Goal: Contribute content: Contribute content

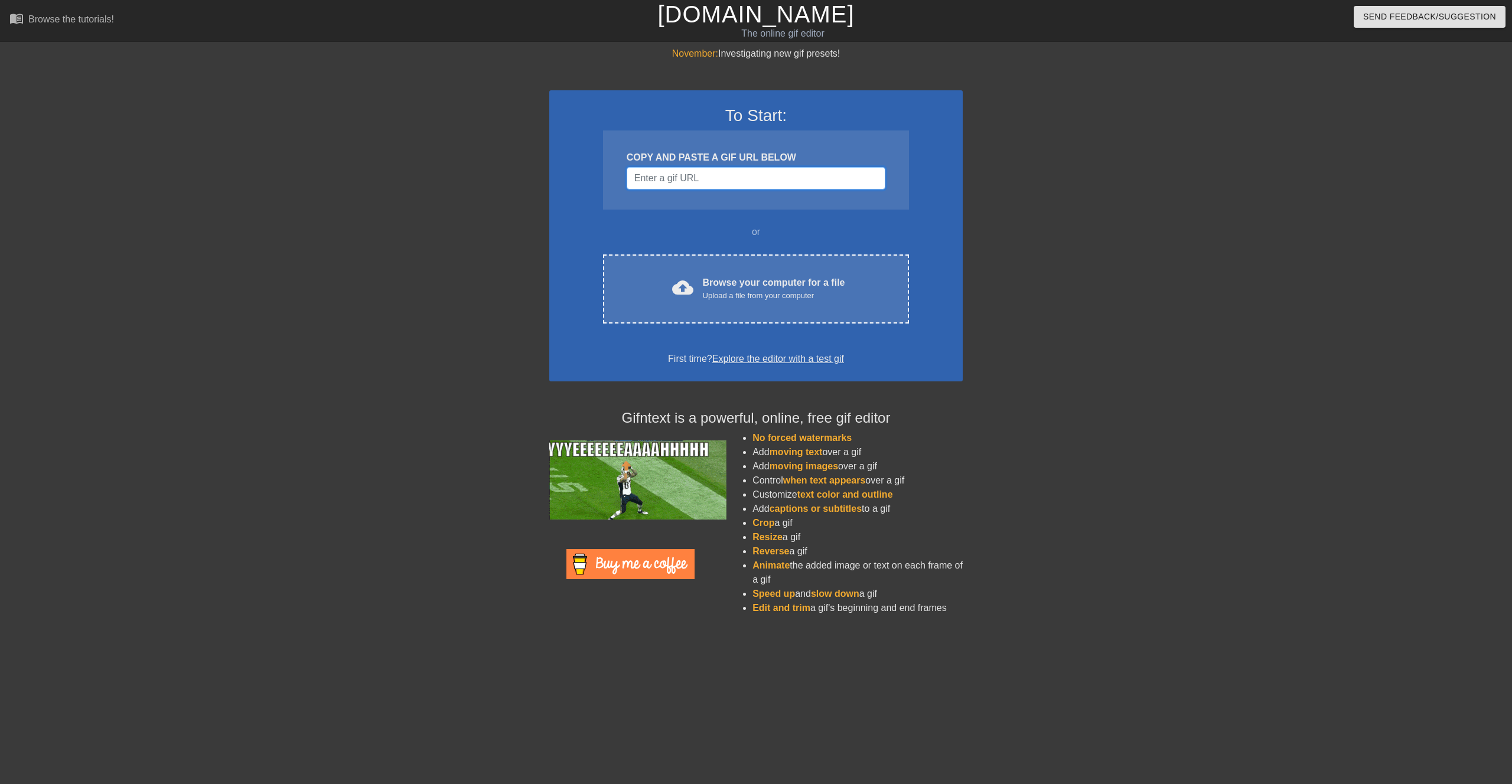
click at [709, 176] on input "Username" at bounding box center [756, 178] width 258 height 23
click at [670, 182] on input "Username" at bounding box center [756, 178] width 258 height 23
paste input "[URL][DOMAIN_NAME]"
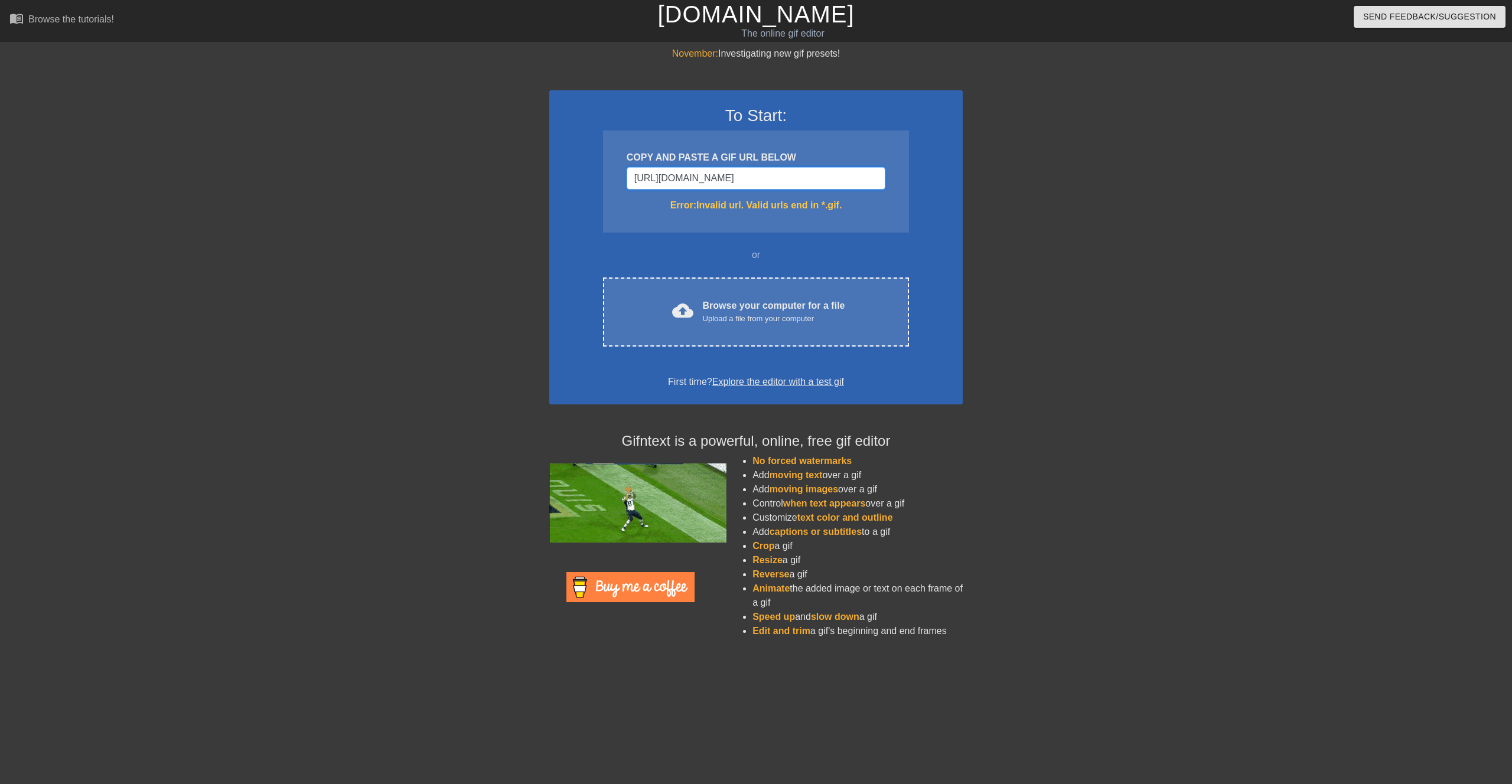
type input "[URL][DOMAIN_NAME]"
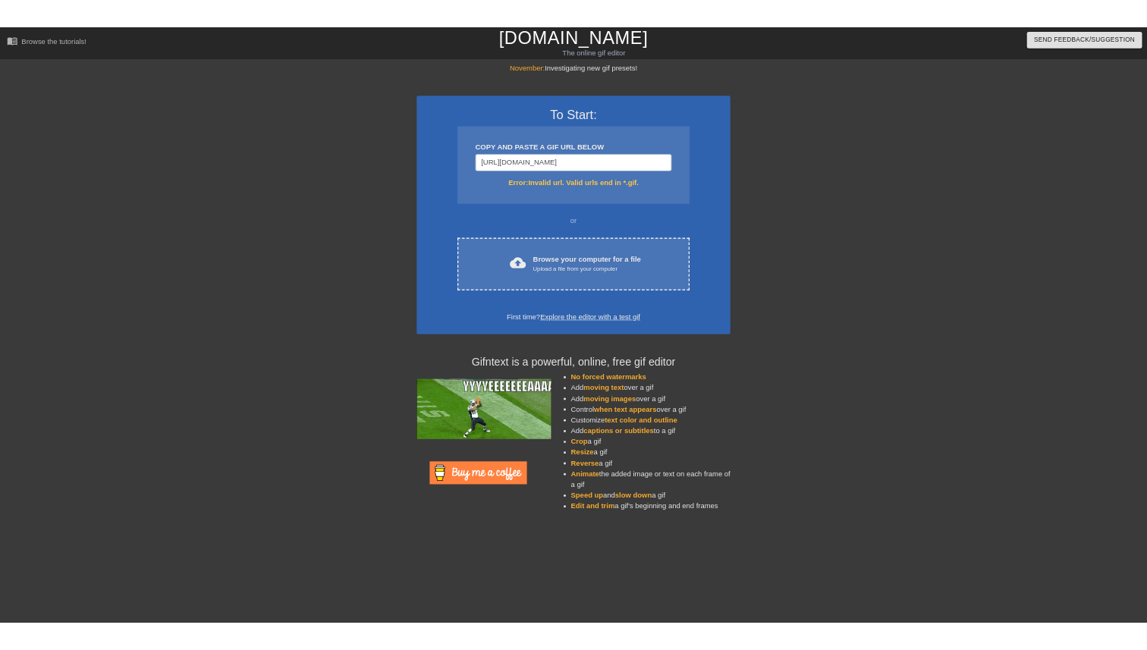
scroll to position [0, 0]
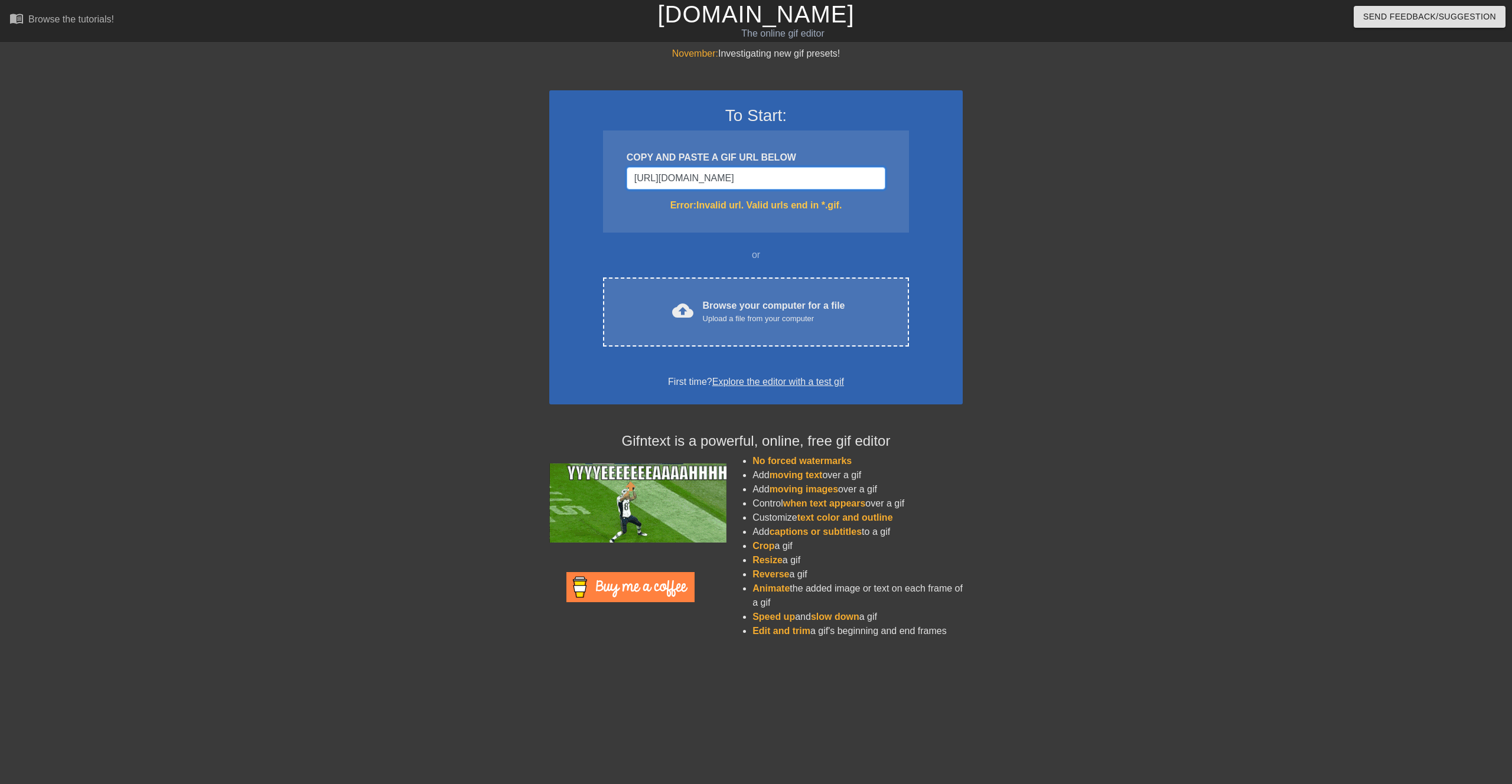
click at [740, 182] on input "[URL][DOMAIN_NAME]" at bounding box center [756, 178] width 258 height 23
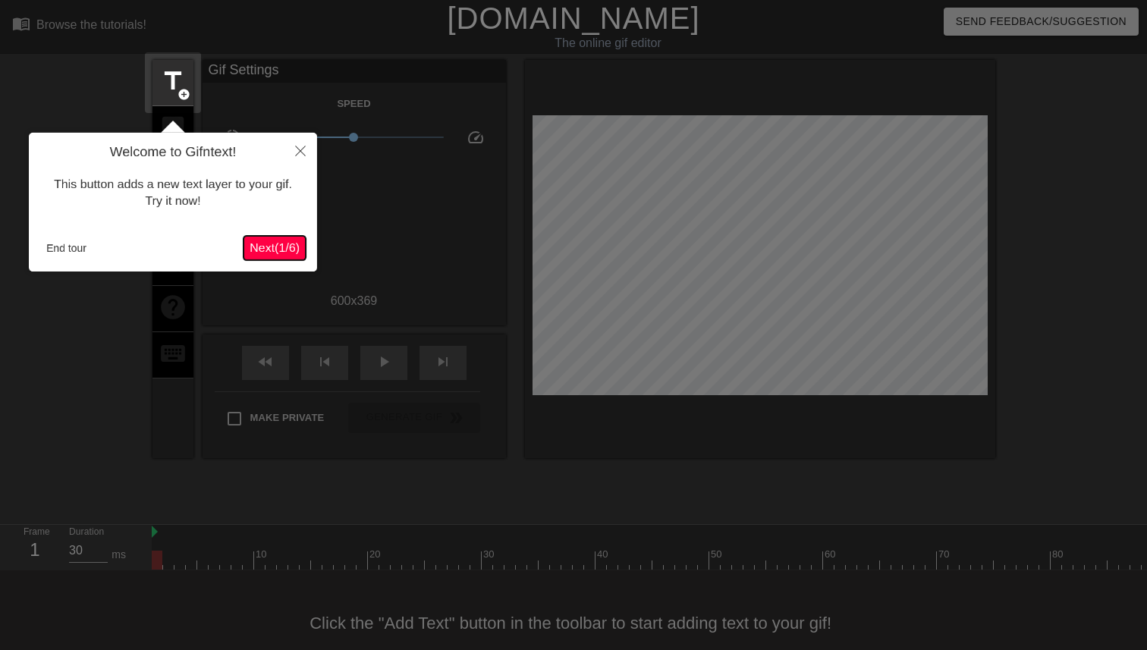
click at [276, 246] on span "Next ( 1 / 6 )" at bounding box center [275, 247] width 50 height 13
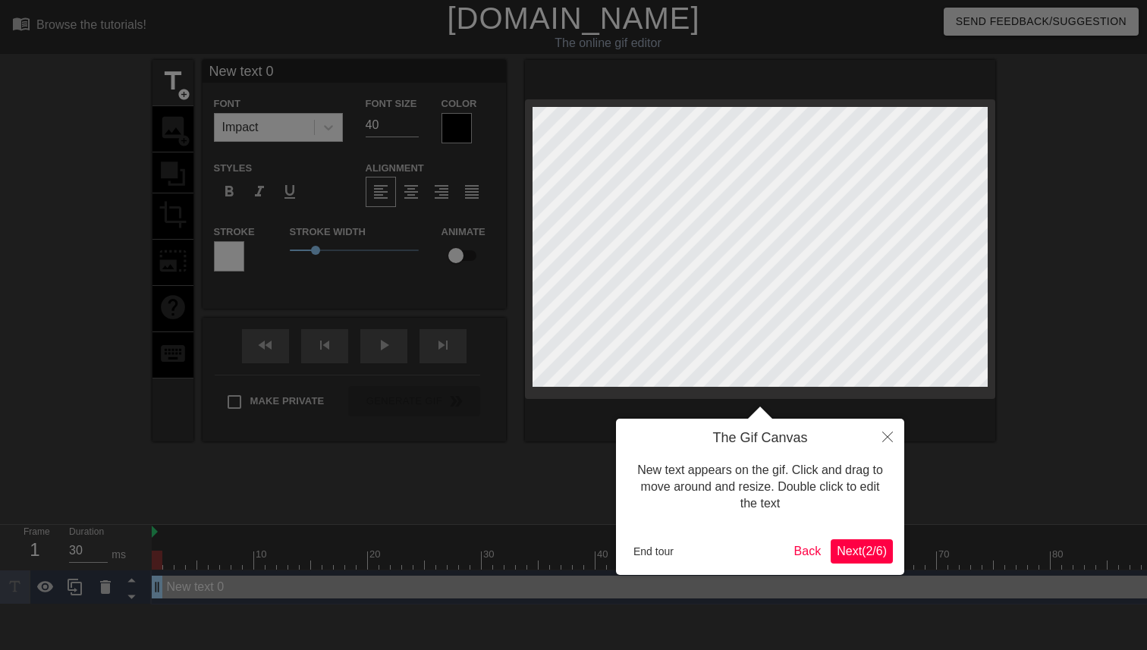
click at [865, 550] on span "Next ( 2 / 6 )" at bounding box center [862, 551] width 50 height 13
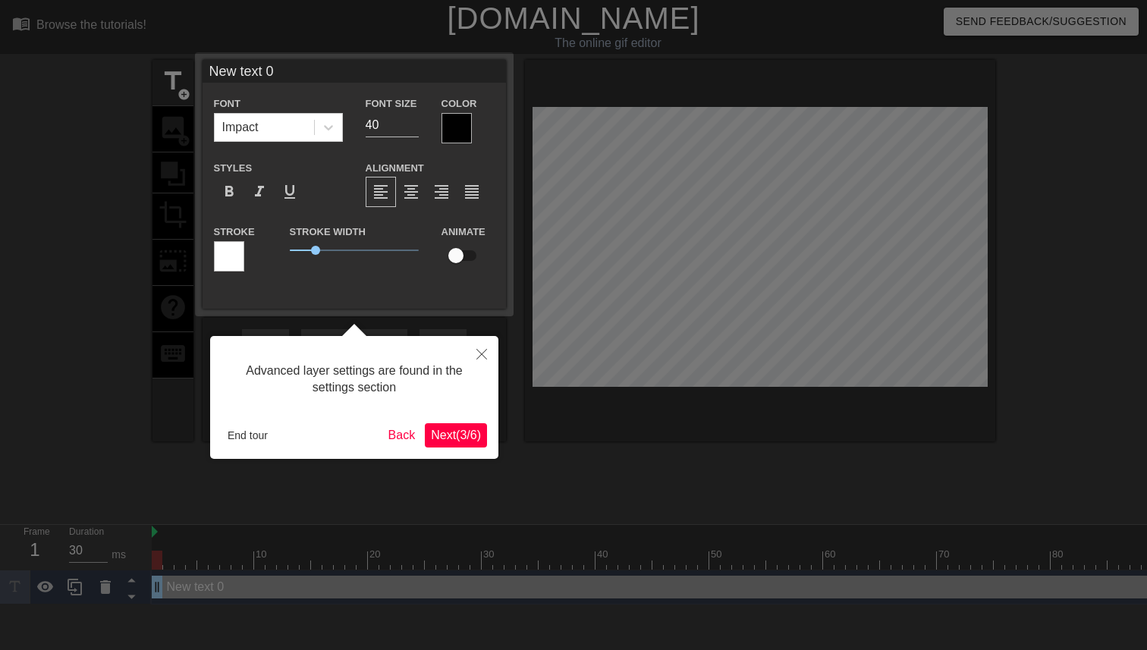
click at [446, 431] on span "Next ( 3 / 6 )" at bounding box center [456, 435] width 50 height 13
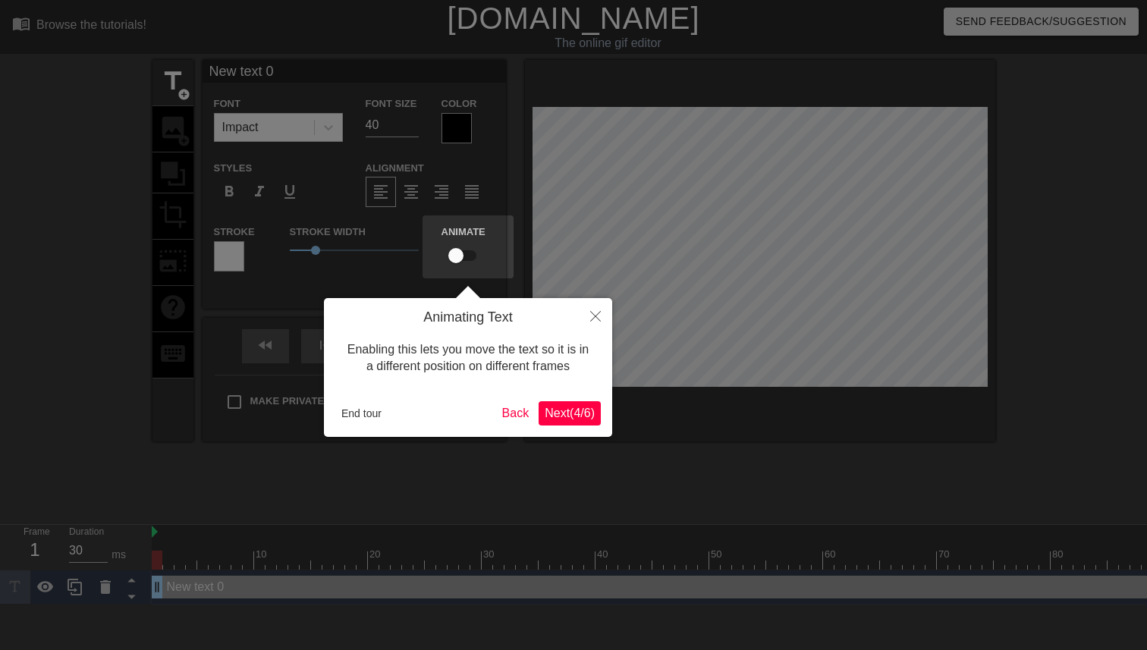
click at [567, 407] on span "Next ( 4 / 6 )" at bounding box center [570, 413] width 50 height 13
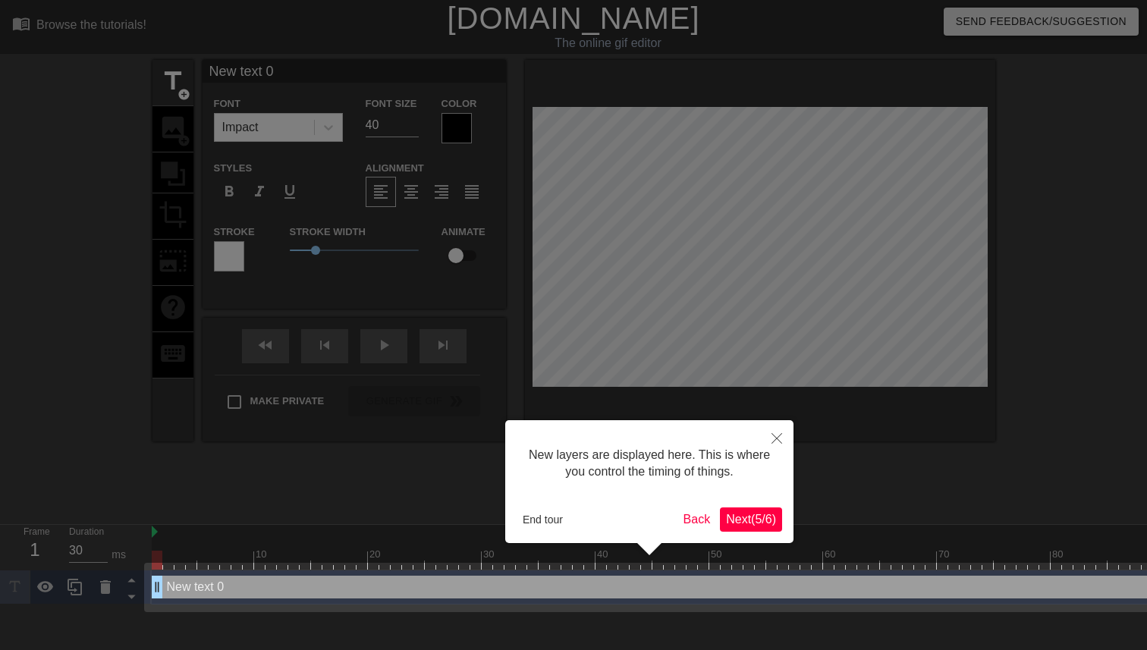
click at [737, 510] on button "Next ( 5 / 6 )" at bounding box center [751, 519] width 62 height 24
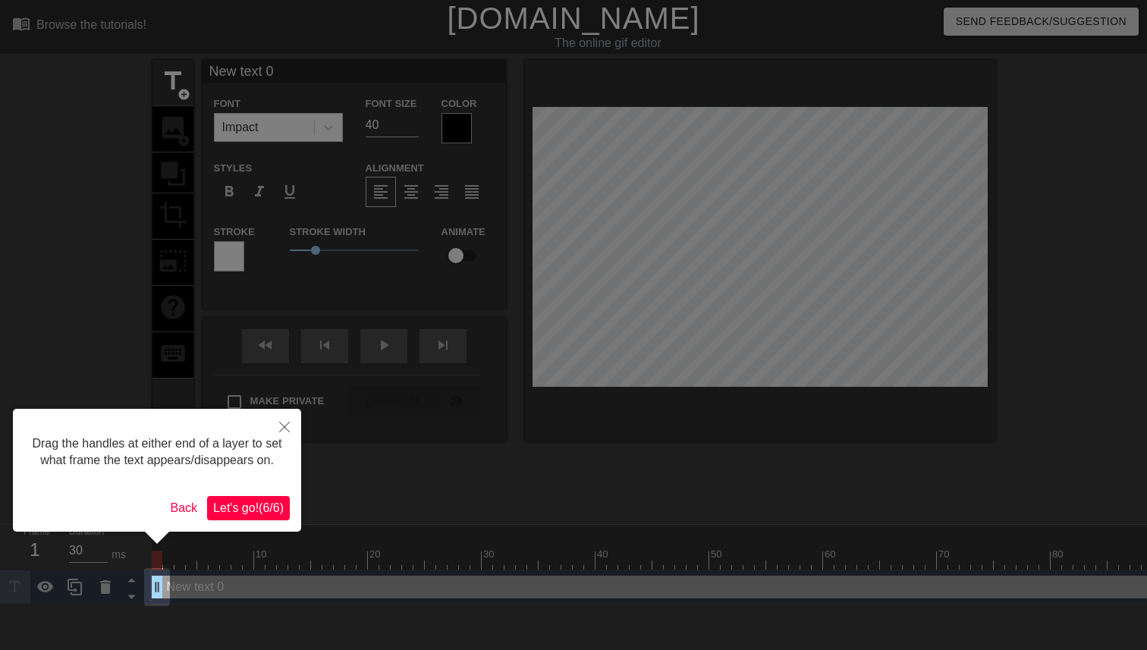
click at [257, 514] on span "Let's go! ( 6 / 6 )" at bounding box center [248, 507] width 71 height 13
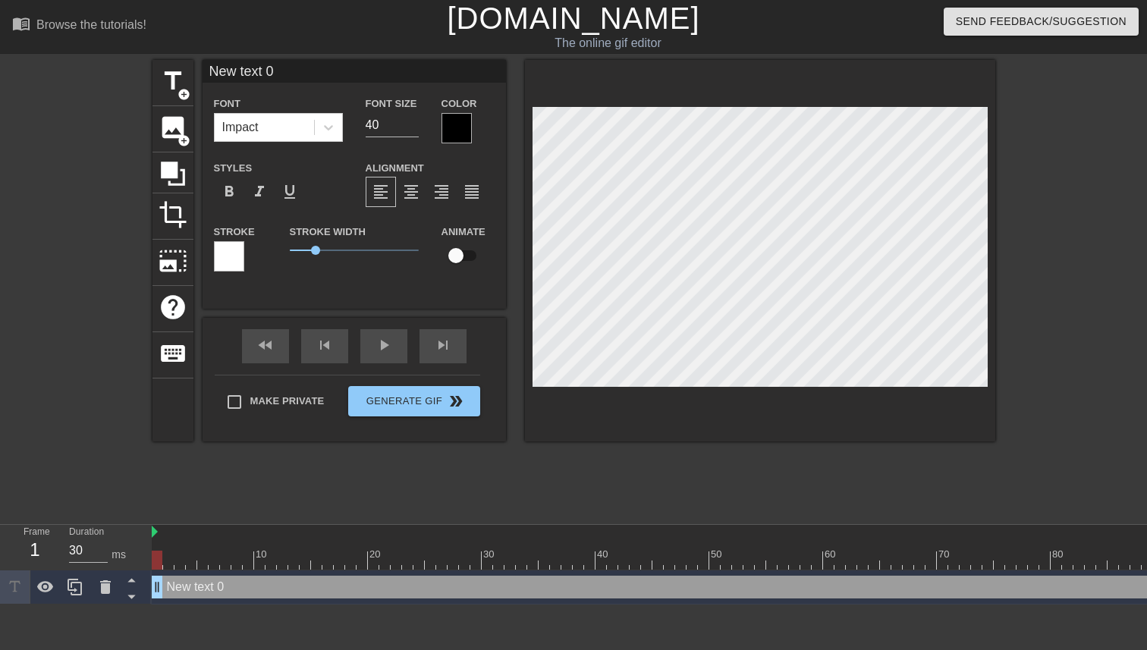
type input "C text 0"
type textarea "C text 0"
type input "Ci text 0"
type textarea "Ci text 0"
type input "Cid text 0"
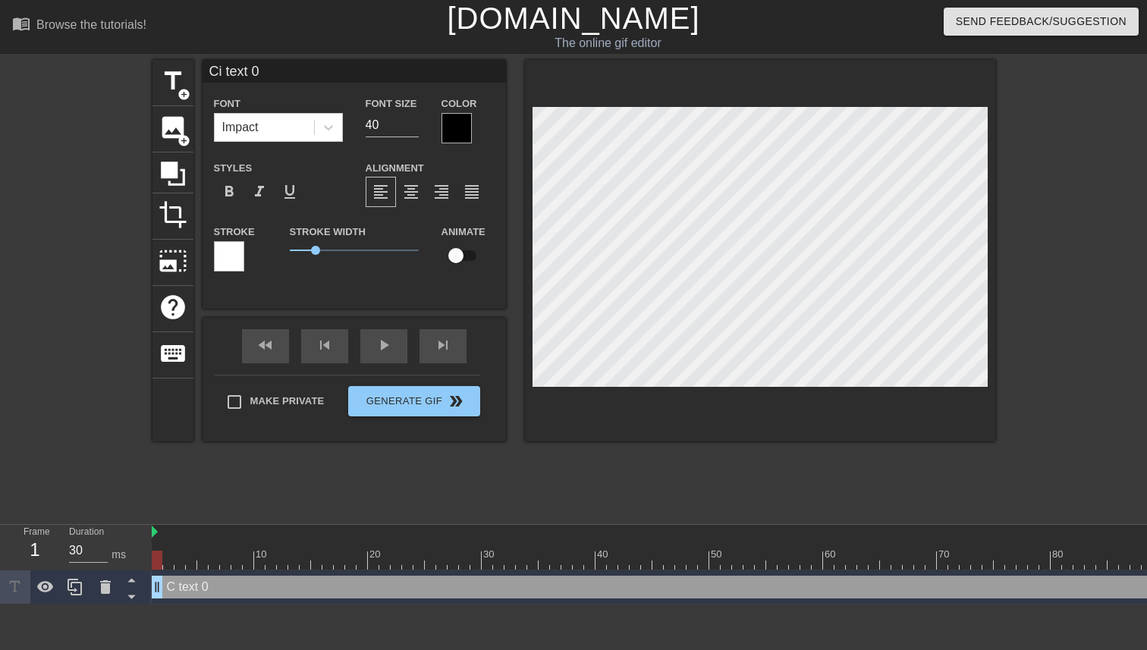
type textarea "Cid text 0"
type input "Cide text 0"
type textarea "Cide text 0"
type input "Cider text 0"
type textarea "Cider text 0"
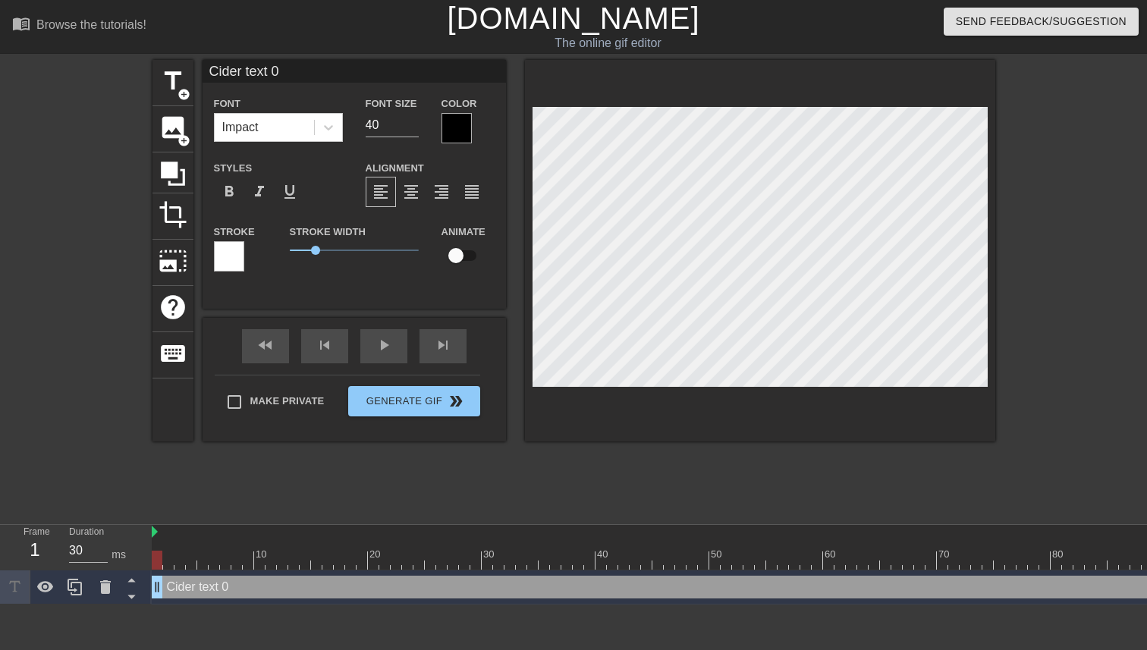
type input "Cider text 0"
type textarea "Cider text 0"
type input "Cider A text 0"
type textarea "Cider A text 0"
type input "Cider Ag text 0"
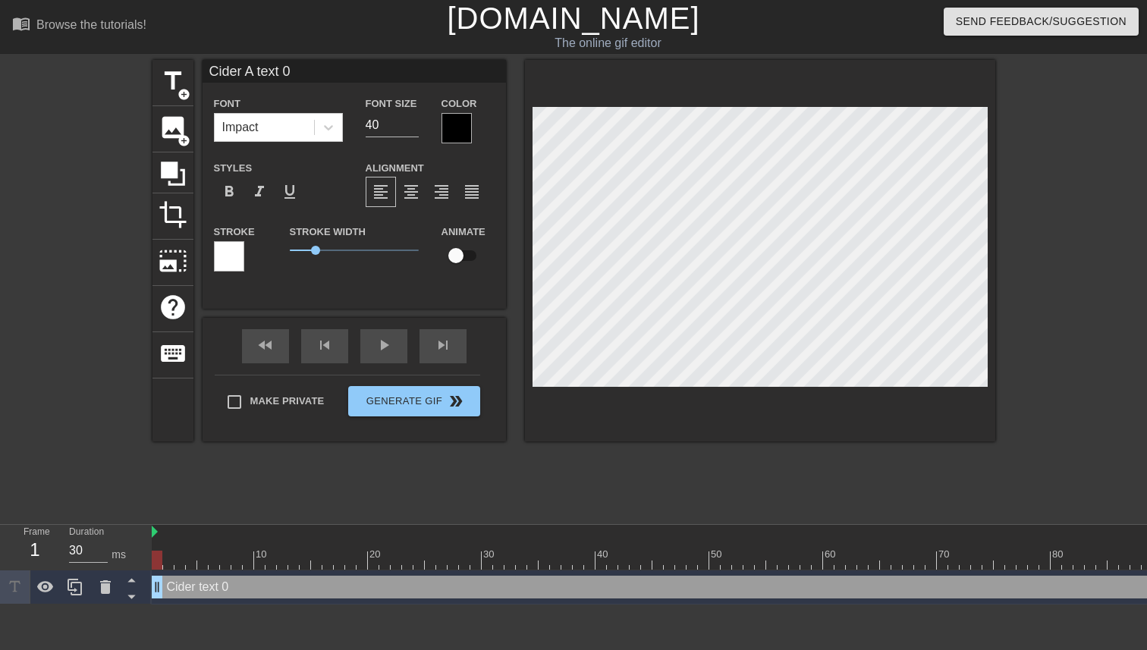
type textarea "Cider Ag text 0"
type input "Cider Agn text 0"
type textarea "Cider Agn text 0"
type input "Cider Ag text 0"
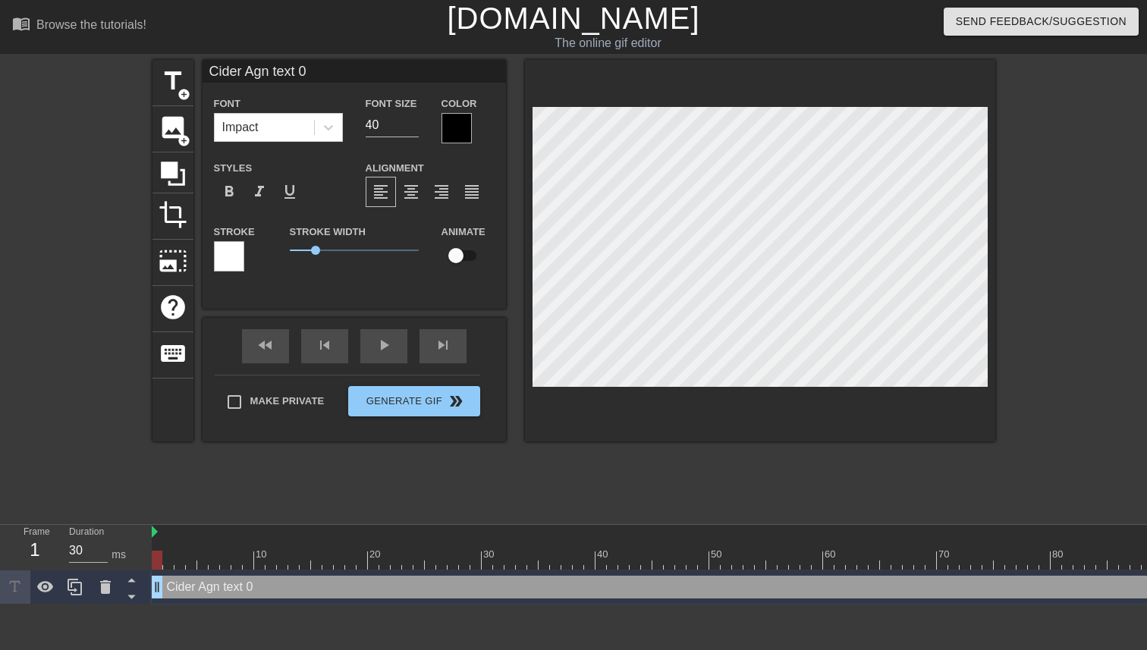
type textarea "Cider Ag text 0"
type input "Cider Age text 0"
type textarea "Cider Age text 0"
type input "Cider Agen text 0"
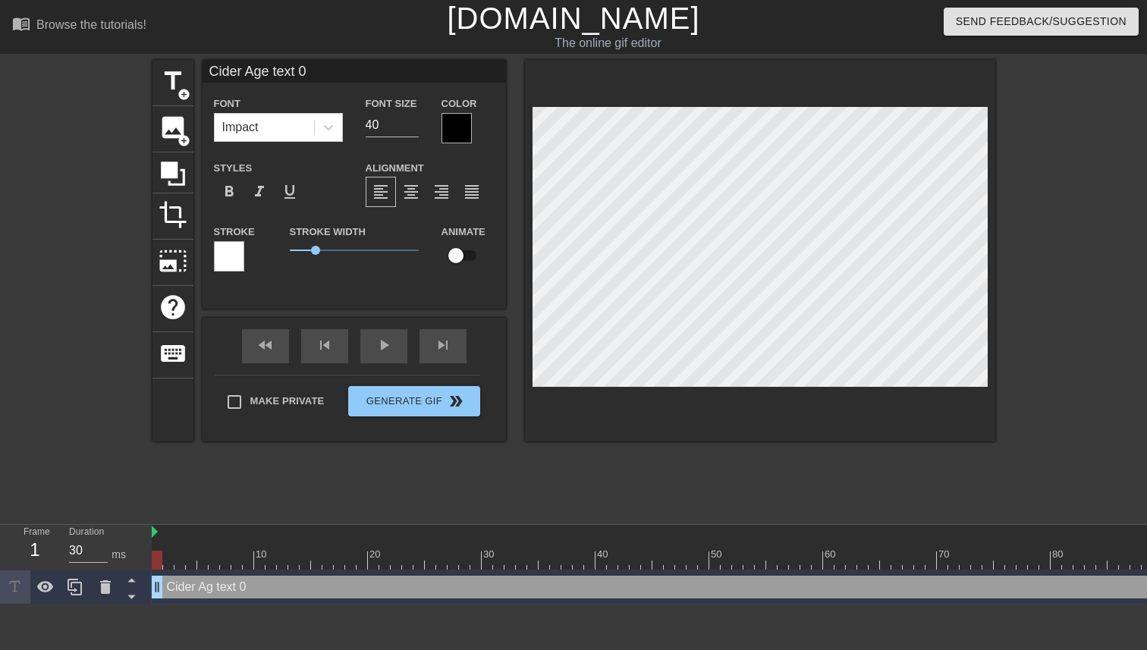
type textarea "Cider Agen text 0"
type input "Cider Agent text 0"
type textarea "Cider Agent text 0"
type input "Cider Agent: text 0"
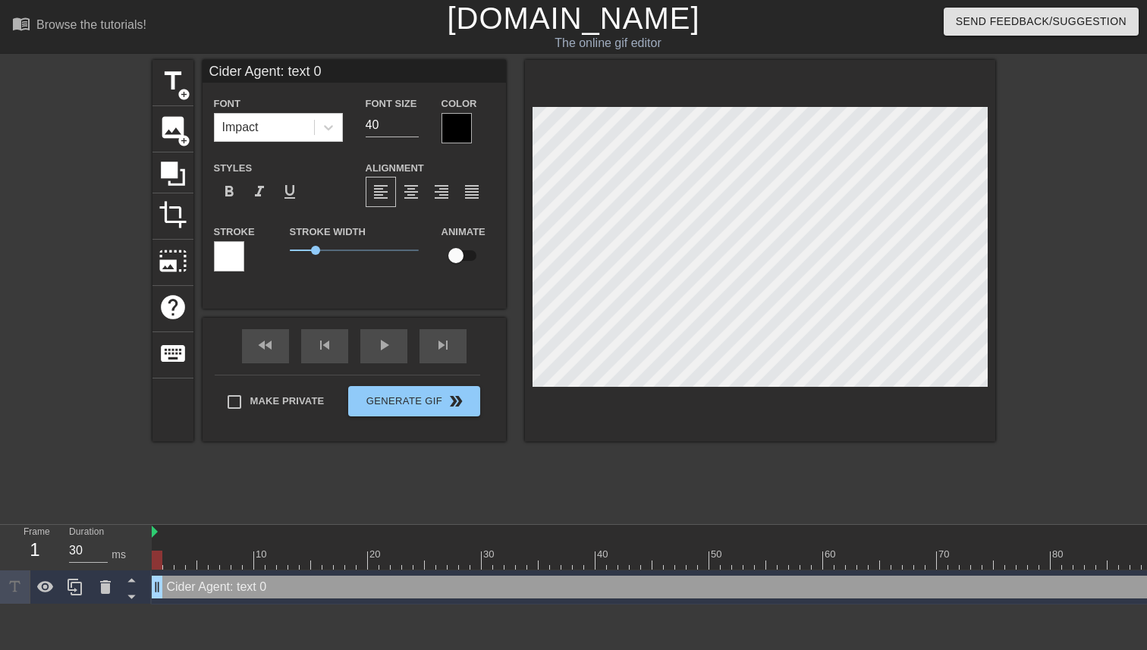
type textarea "Cider Agent: text 0"
type input "Cider Agent: 0"
type textarea "Cider Agent: 0"
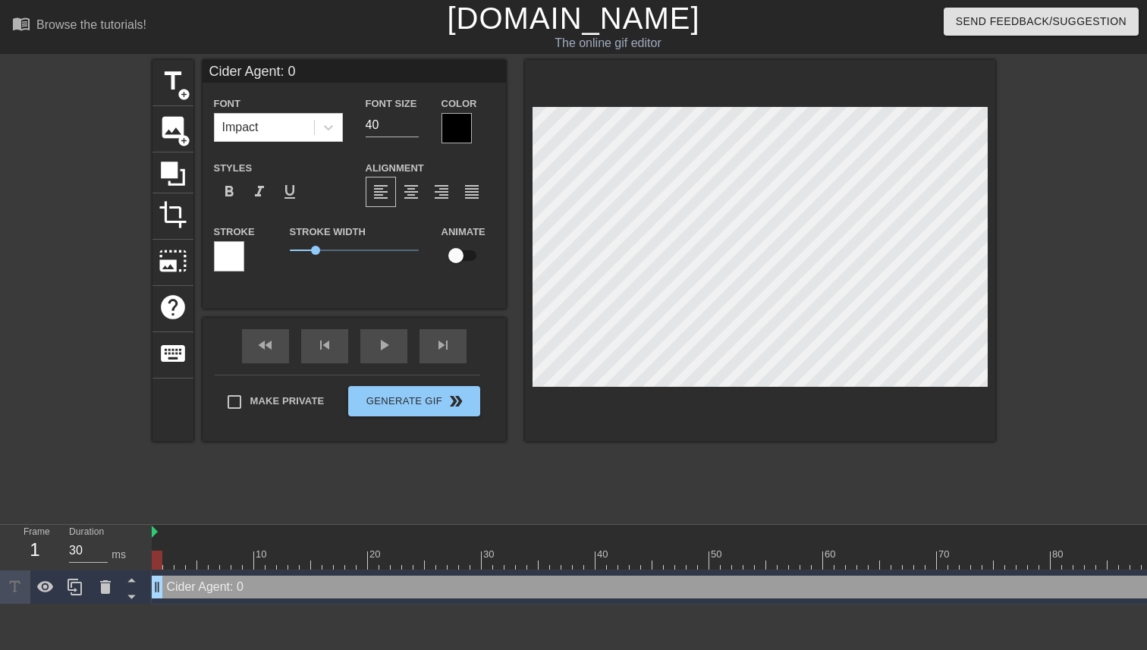
type input "Cider Agent:"
type textarea "Cider Agent:"
type input "Cider Agent: 0"
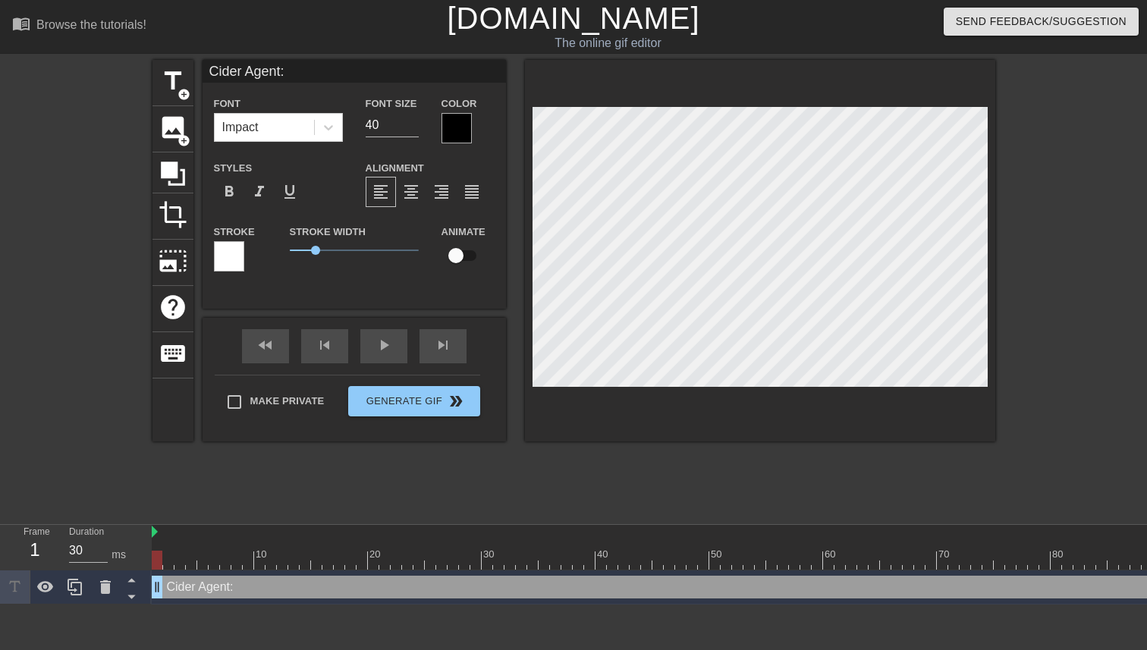
type textarea "Cider Agent: 0"
type input "Cider Agent: text 0"
type textarea "Cider Agent: text 0"
type input "Cider Agent text 0"
type textarea "Cider Agent text 0"
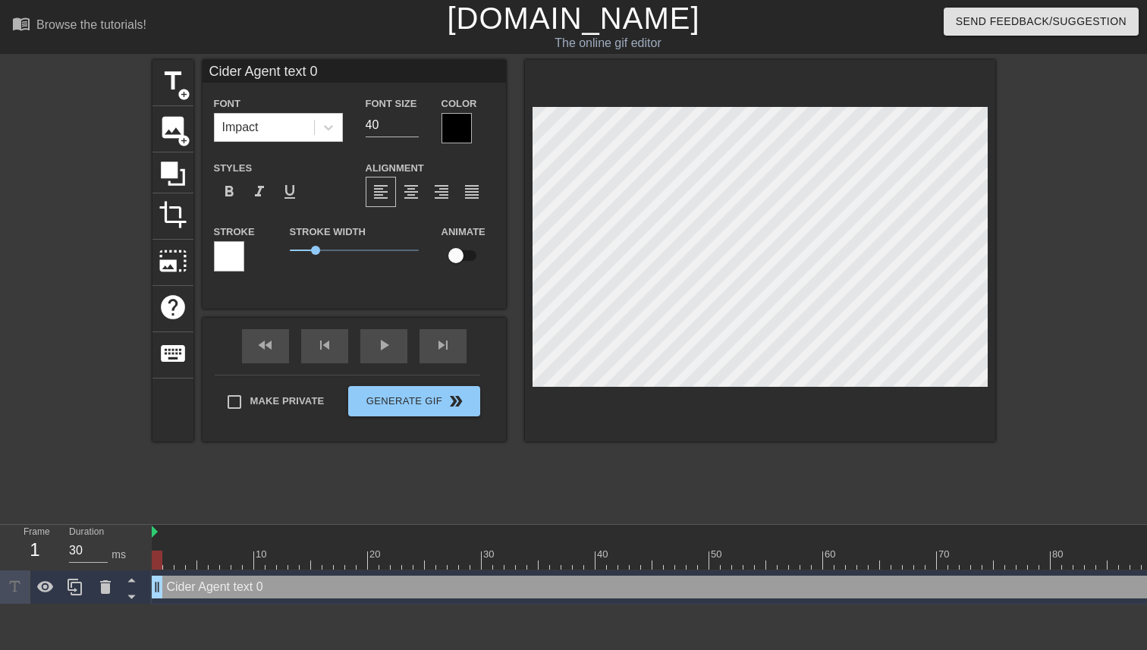
type input "Cider Agen text 0"
type textarea "Cider Agen text 0"
type input "Cider Age text 0"
type textarea "Cider Age text 0"
type input "Cider Ag text 0"
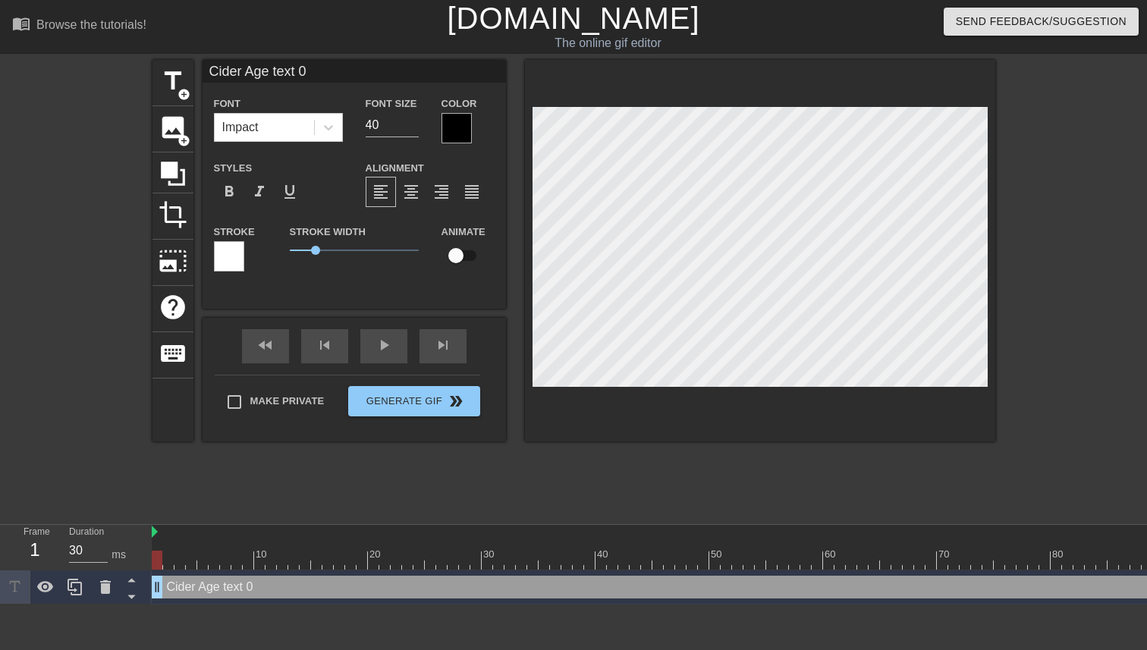
type textarea "Cider Ag text 0"
type input "Cider Agn text 0"
type textarea "Cider Agn text 0"
type input "Cider Ag text 0"
type textarea "Cider Ag text 0"
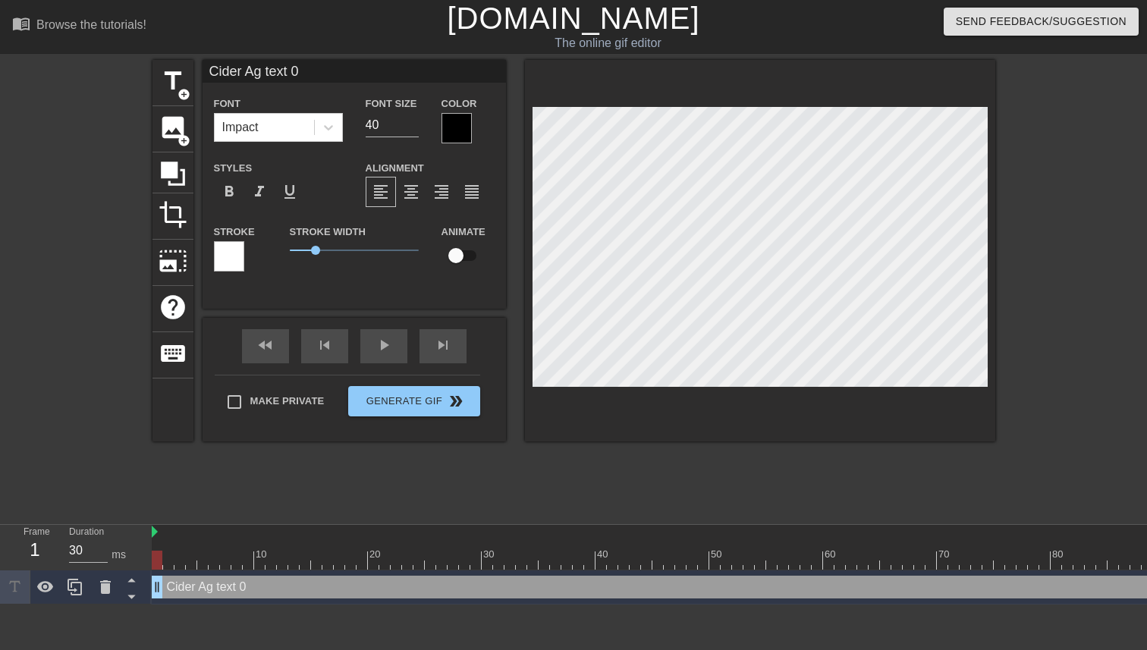
type input "Cider A text 0"
type textarea "Cider A text 0"
type input "Cider text 0"
type textarea "Cider text 0"
type input "Cider text 0"
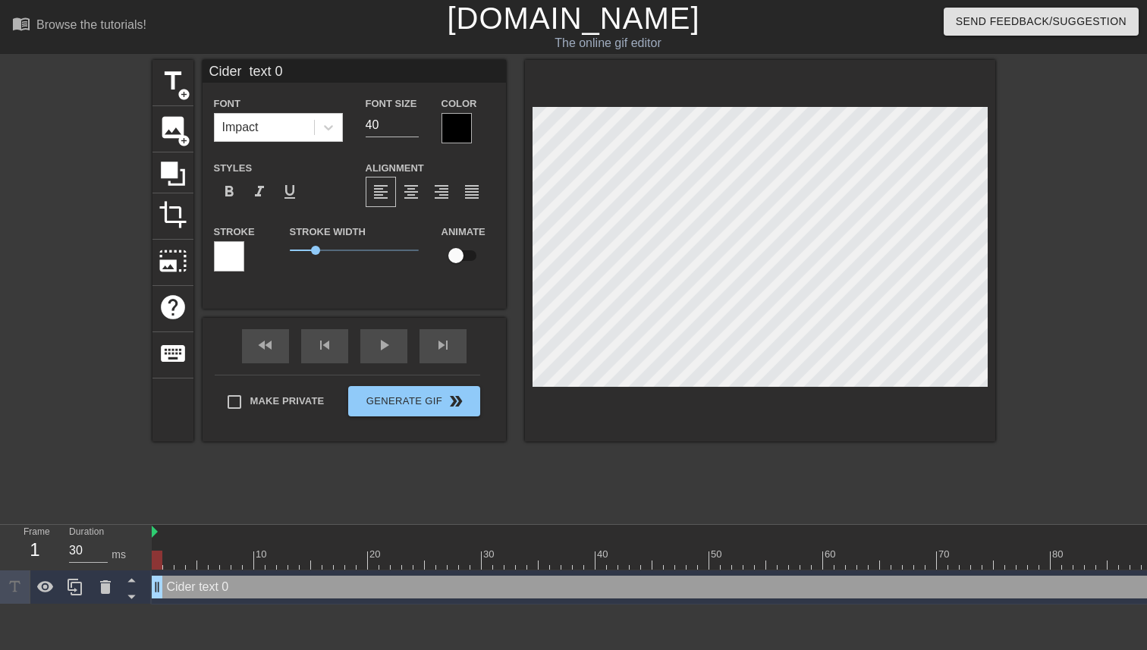
type textarea "Cider text 0"
type input "Cide text 0"
type textarea "Cide text 0"
type input "Cid text 0"
type textarea "Cid text 0"
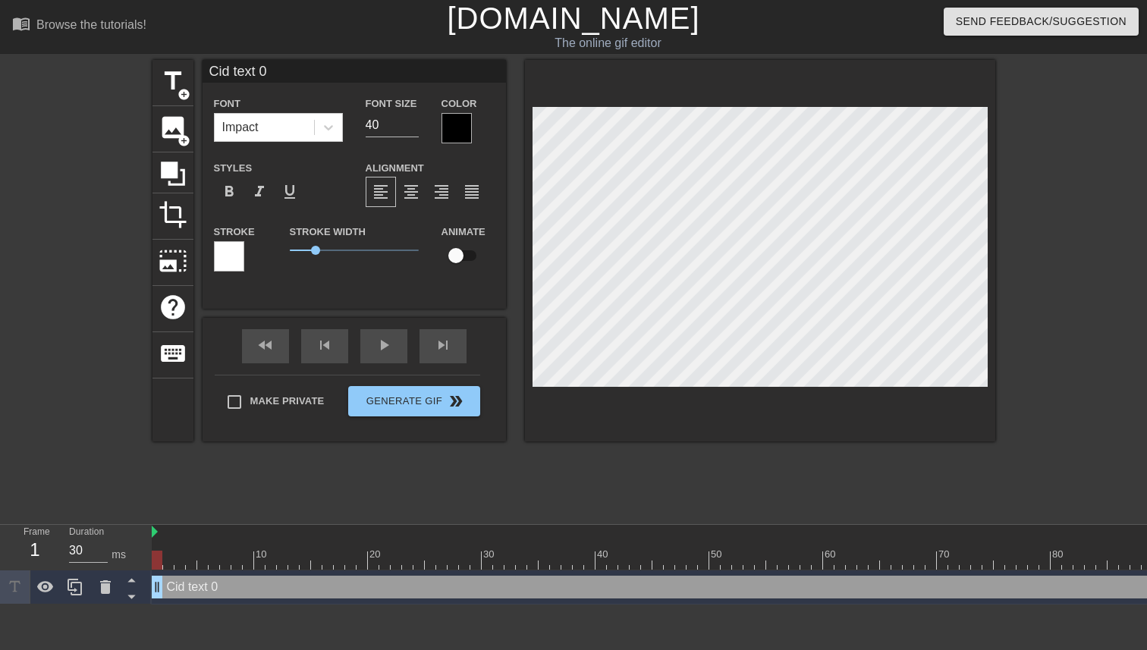
type input "Ci text 0"
type textarea "Ci text 0"
type input "C text 0"
type textarea "C text 0"
type input "New text 0"
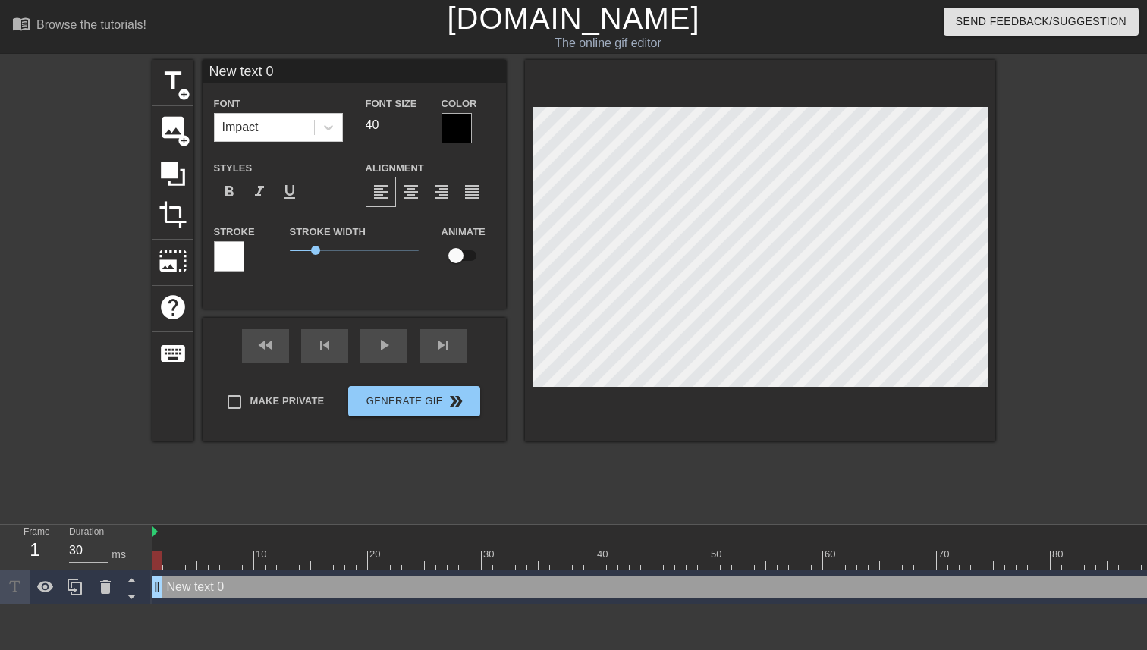
type textarea "New text 0"
click at [165, 90] on span "title" at bounding box center [173, 81] width 29 height 29
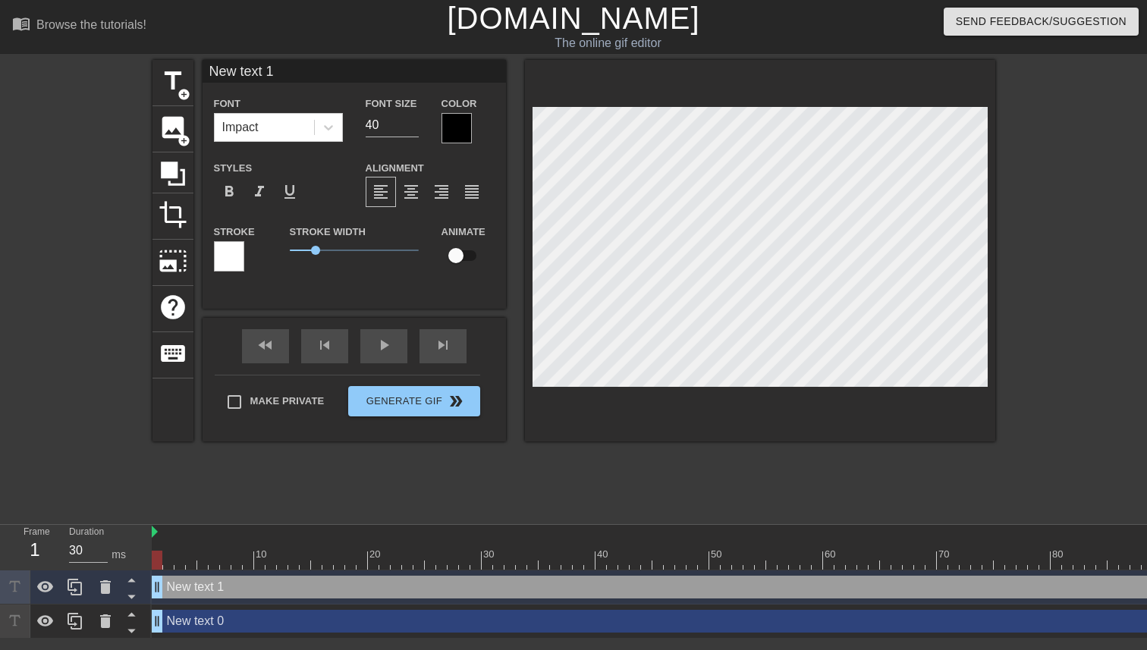
type input "New text 0"
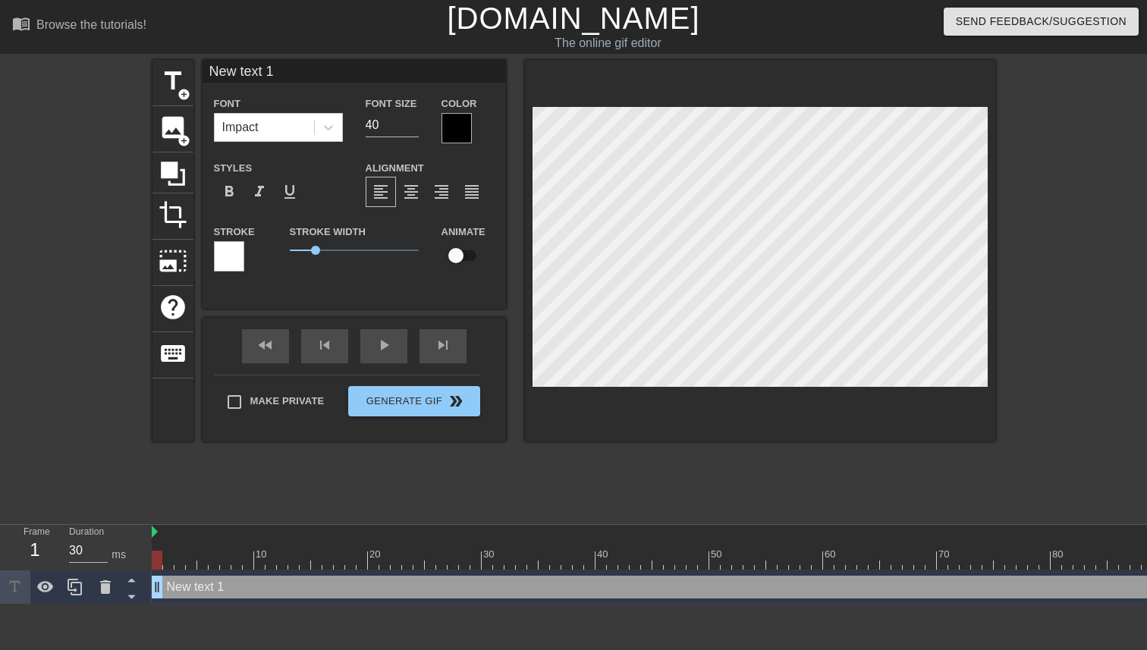
type input "C"
type textarea "C"
type input "Ci"
type textarea "Cid"
type input "Cide"
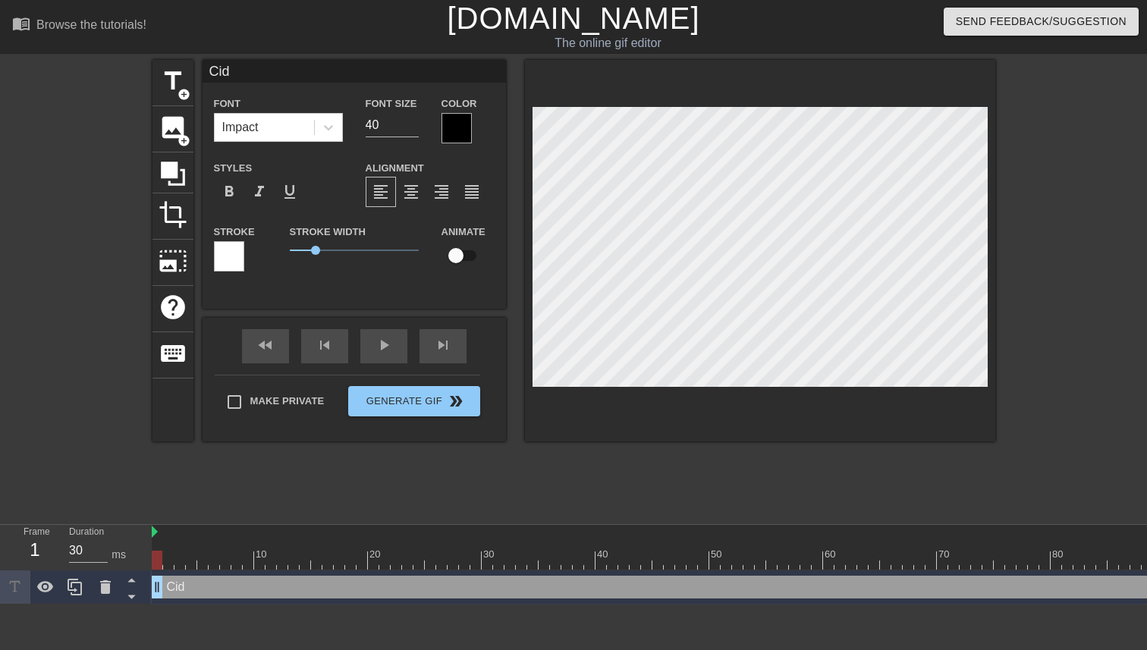
type textarea "Cide"
type input "Cider"
type textarea "Cider"
type input "Cider"
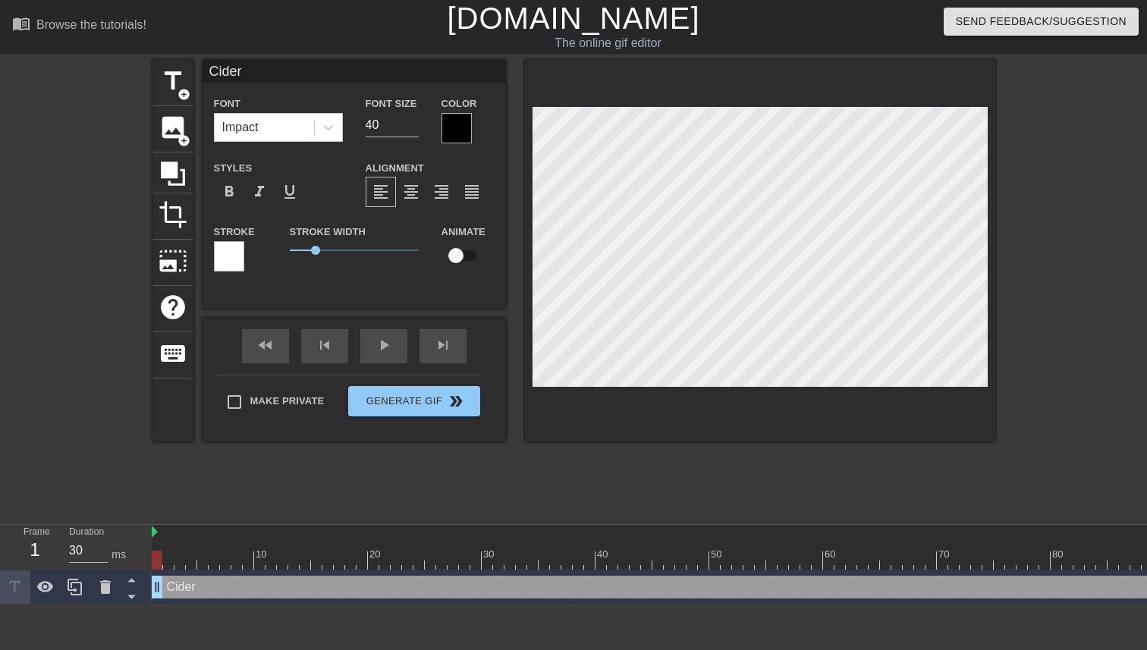
type textarea "Cider"
type input "Cider A"
type textarea "Cider A"
type input "Cider Ag"
type textarea "Cider Ag"
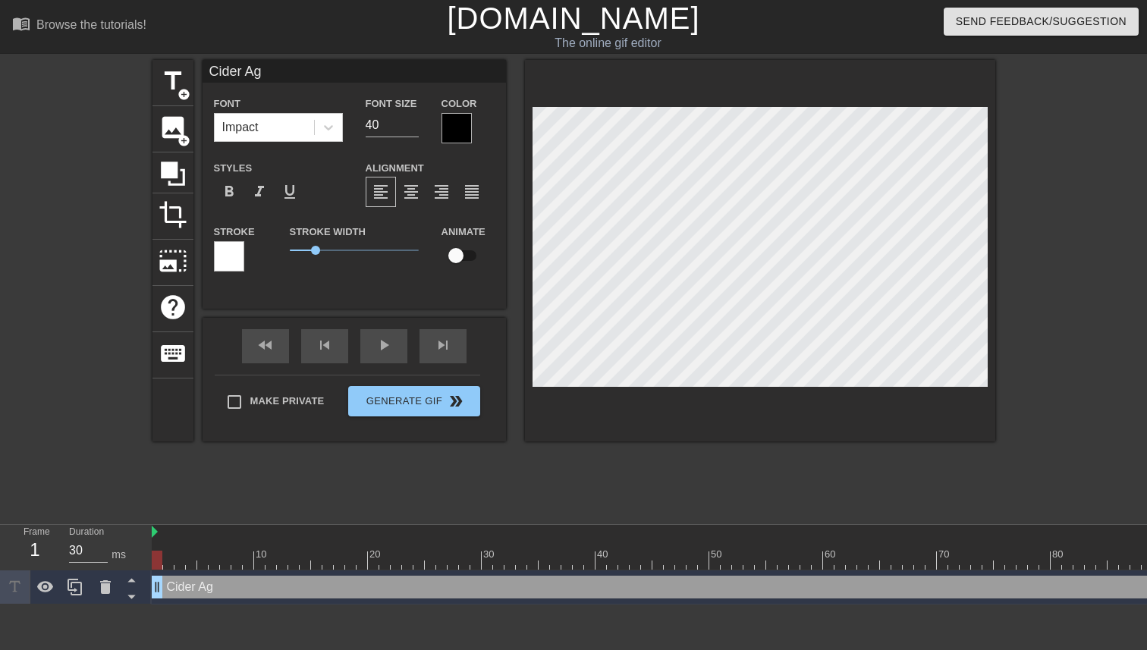
type input "Cider Age"
type textarea "Cider Age"
type input "Cider Agen"
type textarea "Cider Agen"
type input "Cider Agent"
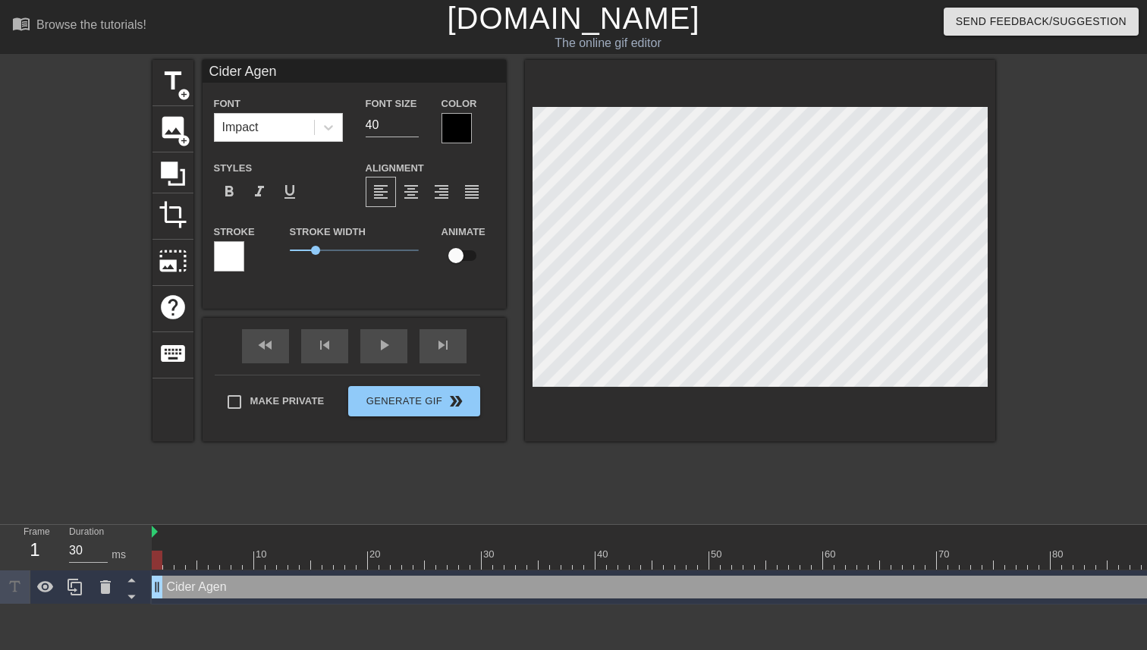
type textarea "Cider Agent"
type input "Cider Agent:"
type textarea "Cider Agent:"
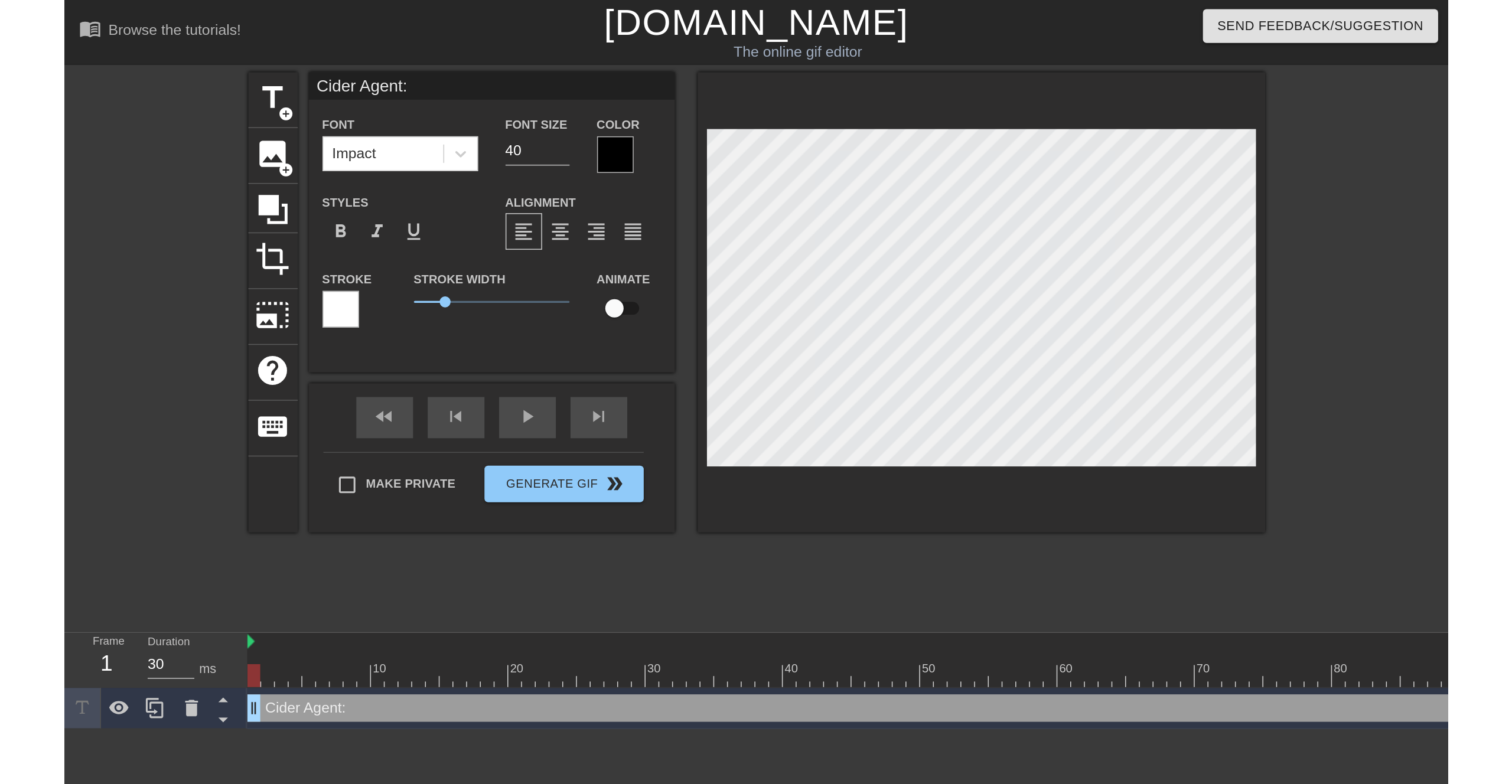
scroll to position [0, 2]
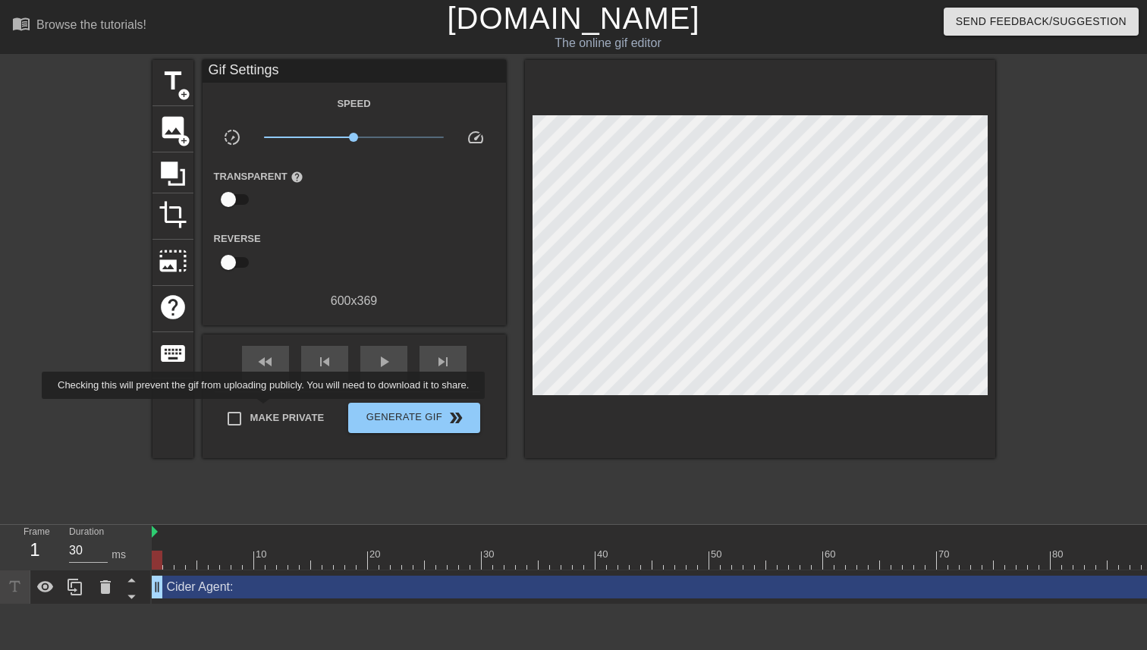
click at [275, 410] on span "Make Private" at bounding box center [287, 417] width 74 height 15
click at [250, 410] on input "Make Private" at bounding box center [234, 419] width 32 height 32
checkbox input "true"
click at [178, 134] on span "add_circle" at bounding box center [183, 140] width 13 height 13
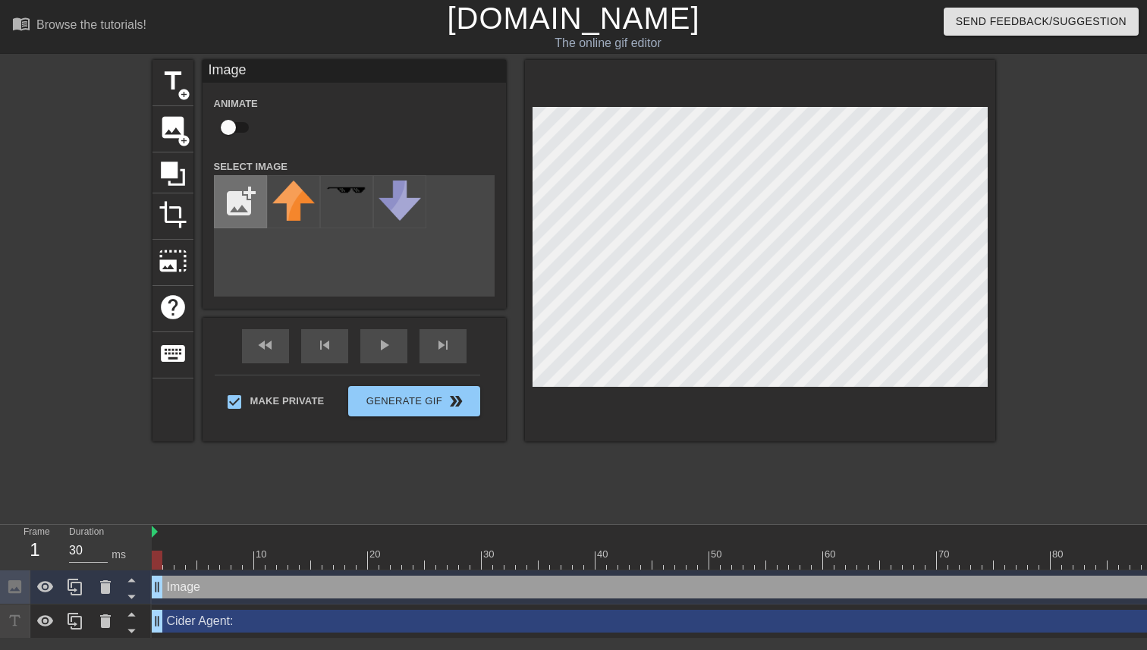
click at [243, 197] on input "file" at bounding box center [241, 202] width 52 height 52
